Goal: Check status: Check status

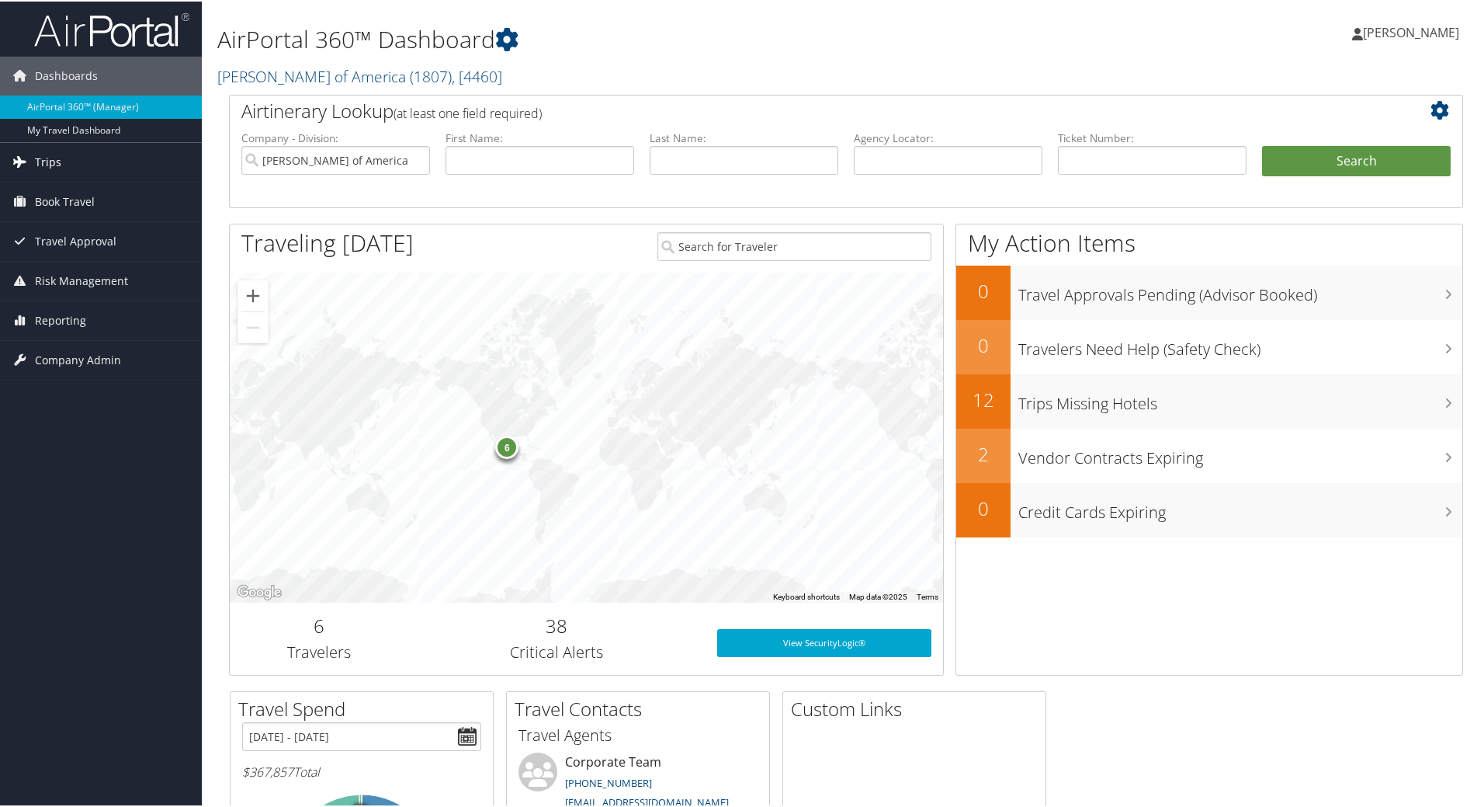
click at [54, 164] on span "Trips" at bounding box center [48, 160] width 26 height 39
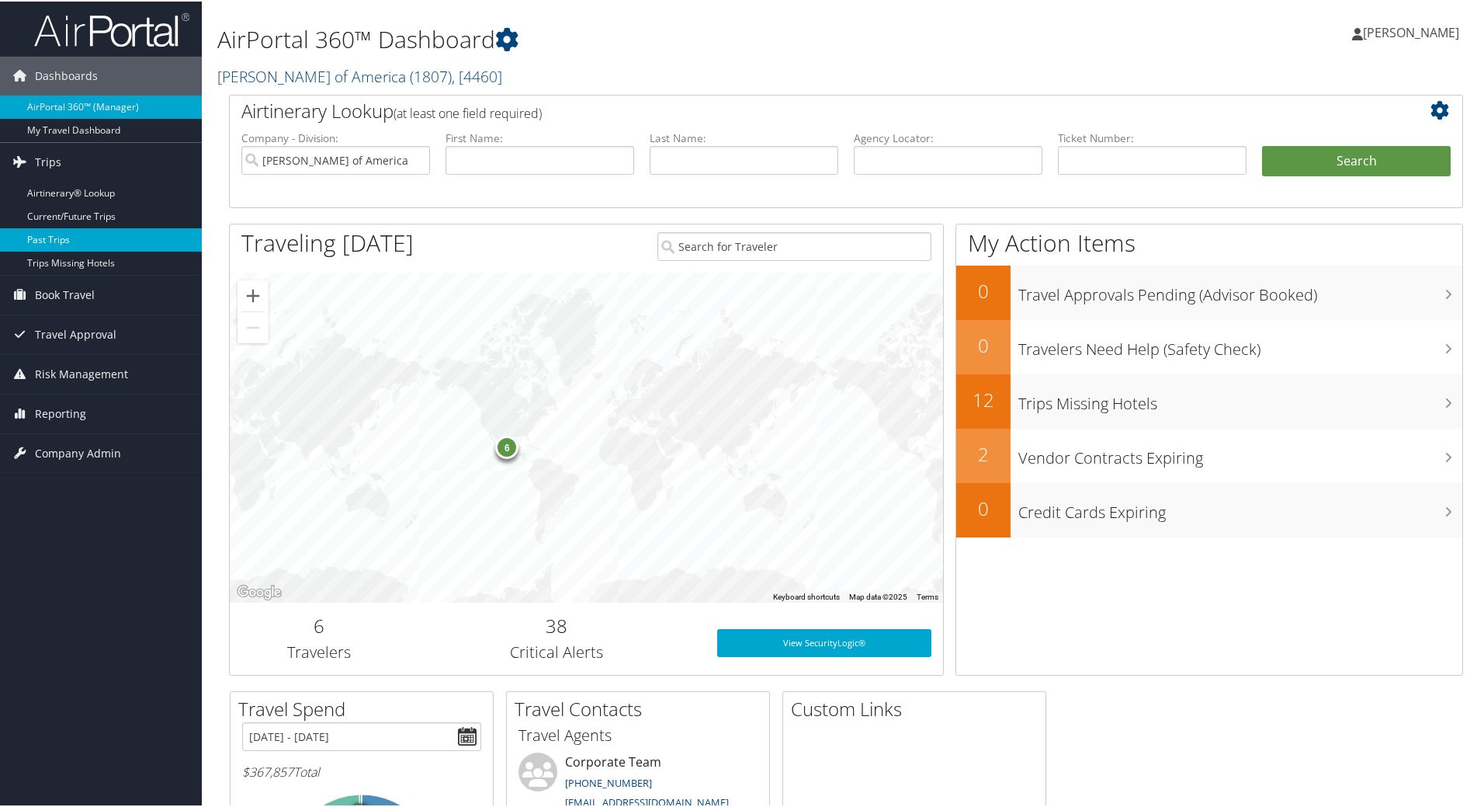
click at [48, 238] on link "Past Trips" at bounding box center [101, 238] width 202 height 23
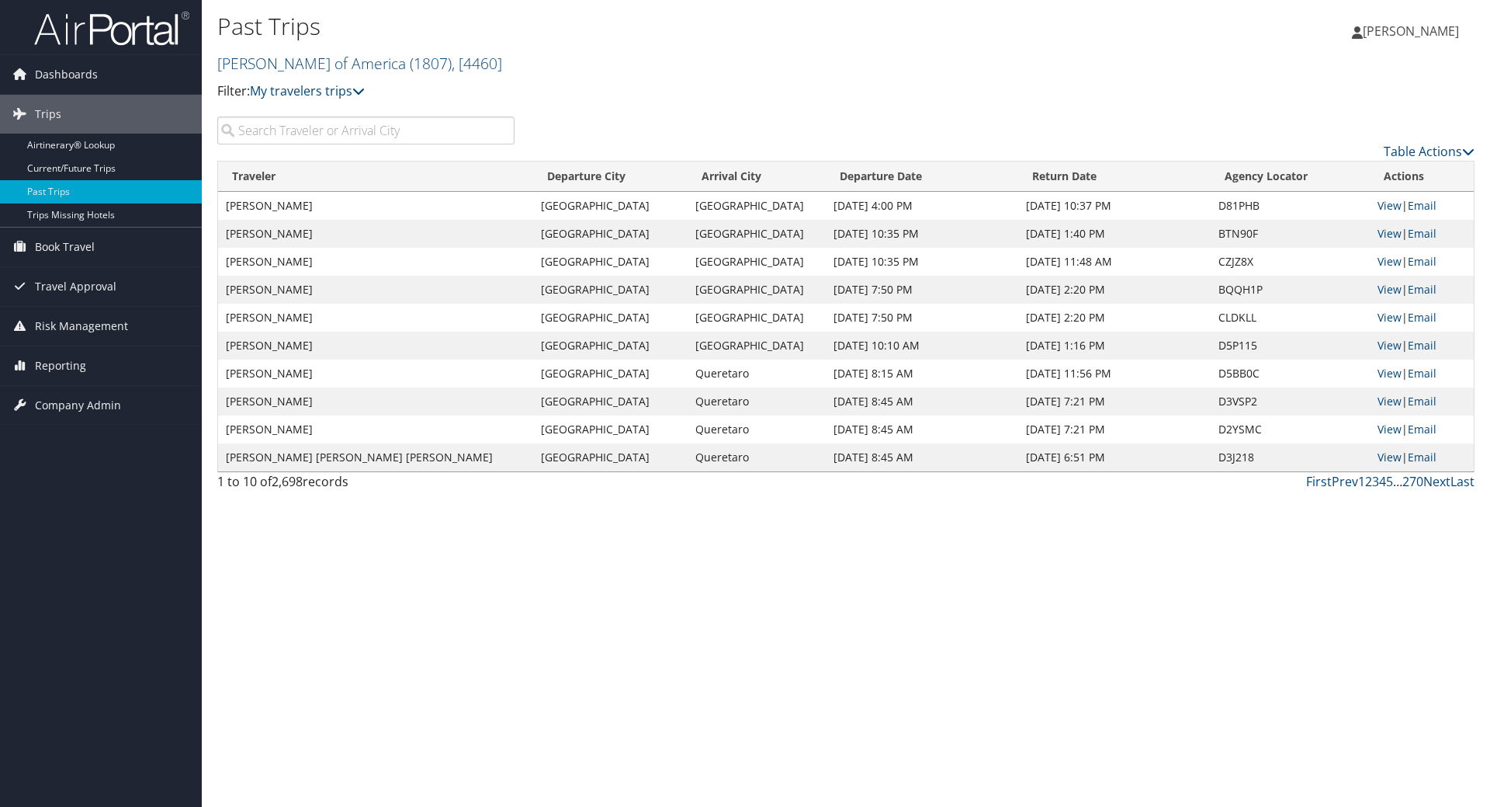
click at [373, 134] on input "search" at bounding box center [365, 130] width 297 height 28
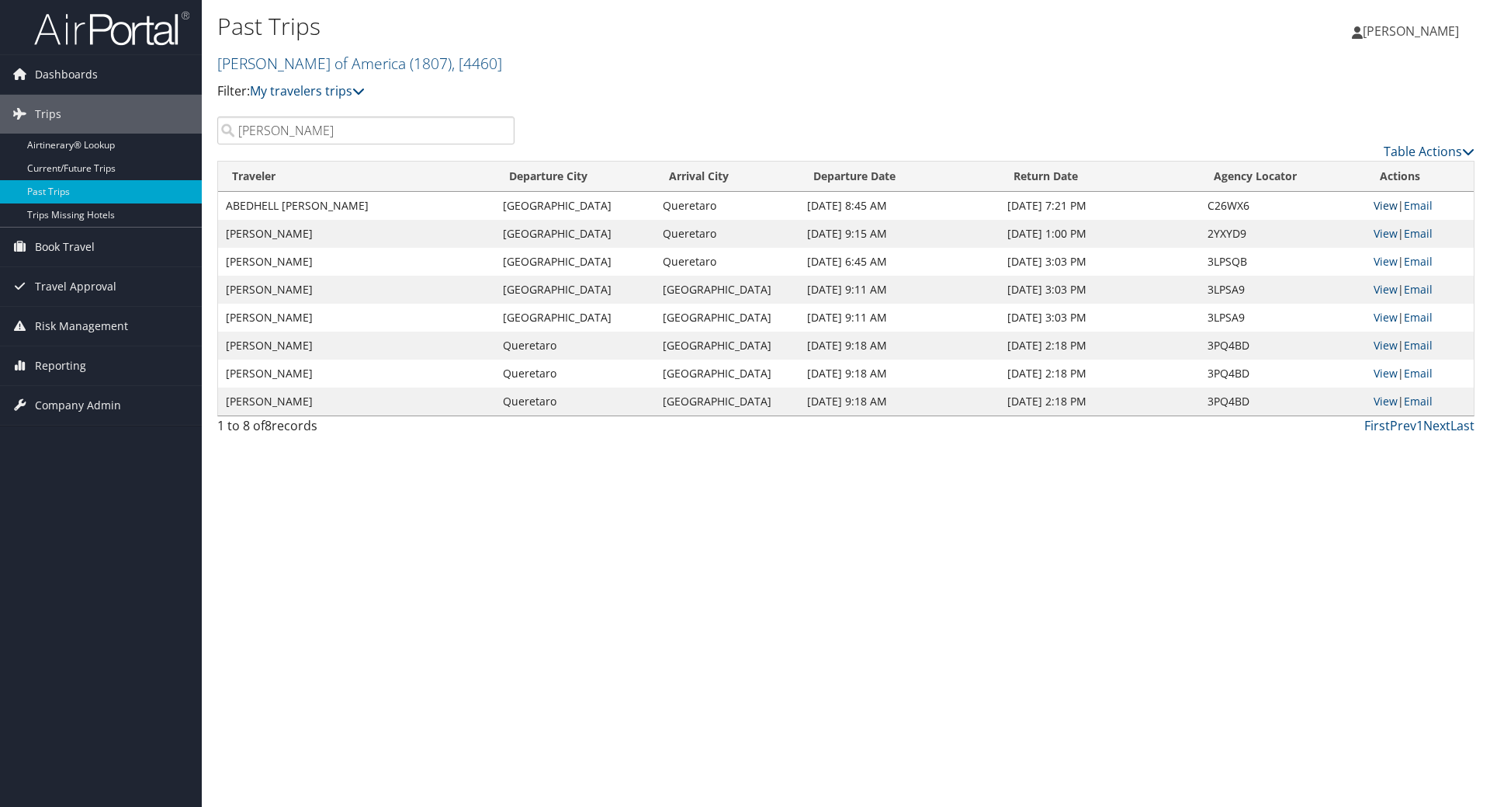
type input "[PERSON_NAME]"
click at [1386, 210] on link "View" at bounding box center [1386, 205] width 24 height 15
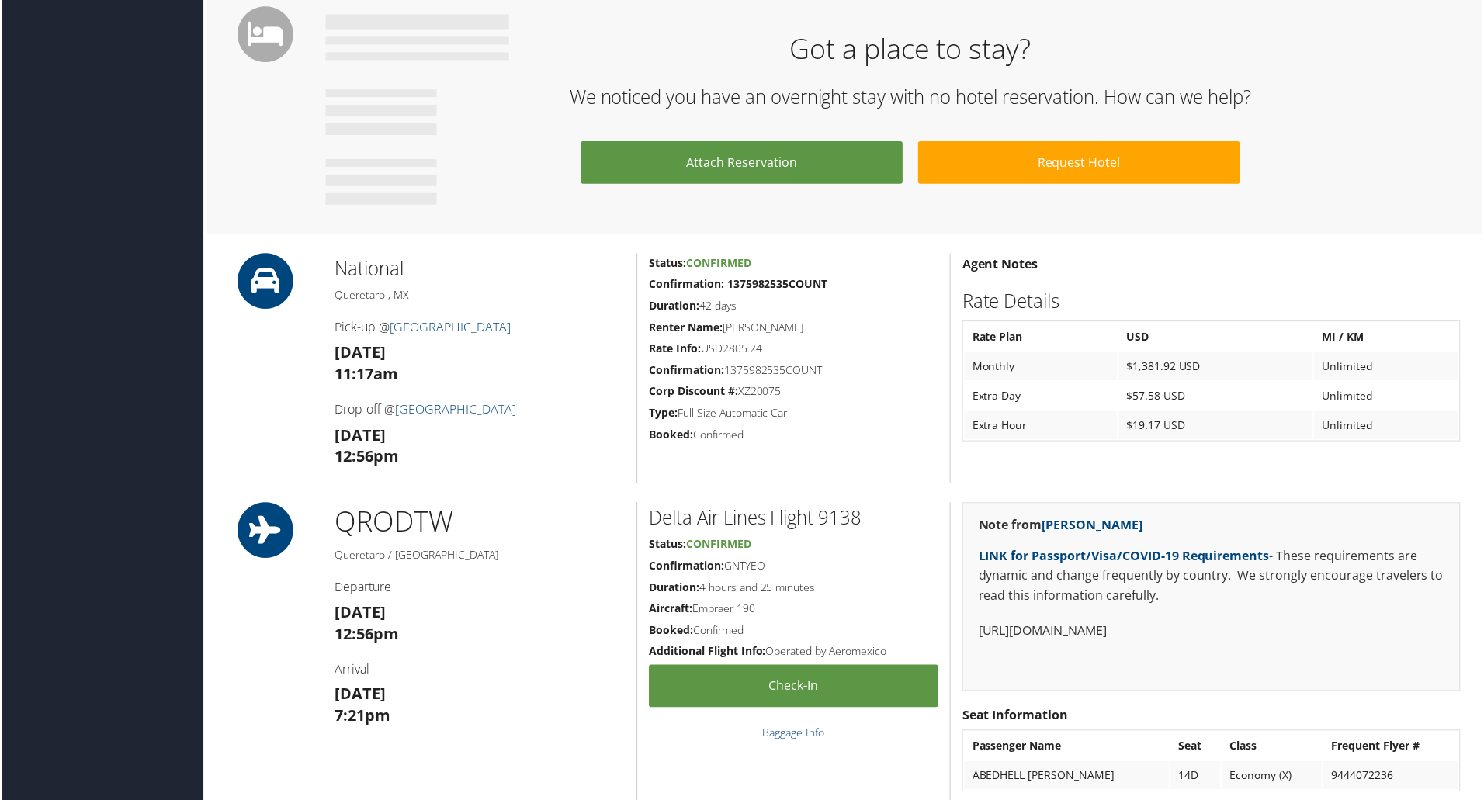
scroll to position [966, 0]
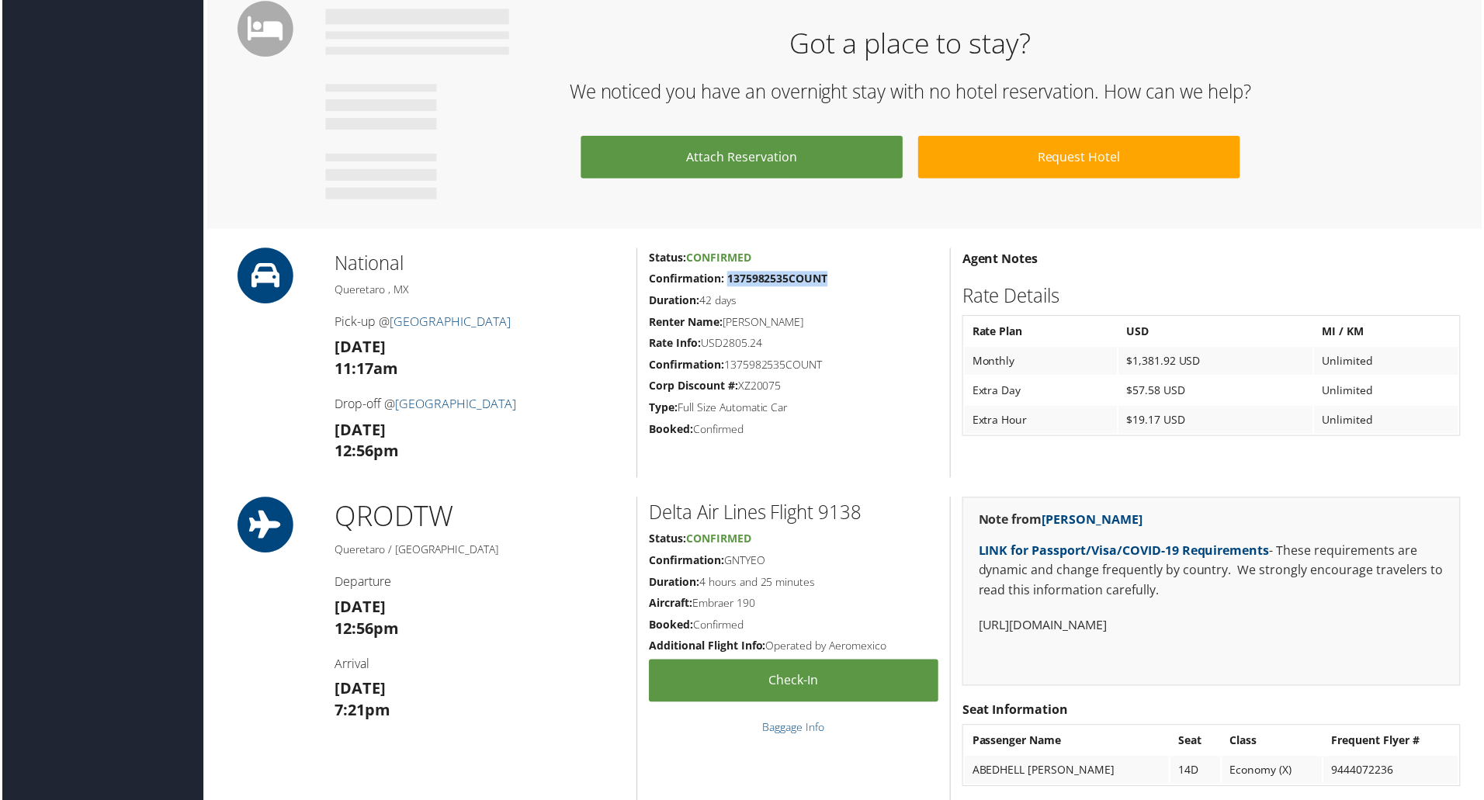
drag, startPoint x: 831, startPoint y: 283, endPoint x: 728, endPoint y: 286, distance: 103.3
click at [728, 286] on h5 "Confirmation: 1375982535COUNT" at bounding box center [794, 280] width 290 height 16
copy strong "1375982535COUNT"
